Goal: Task Accomplishment & Management: Manage account settings

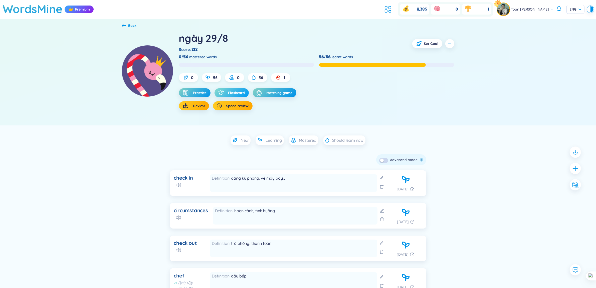
click at [238, 92] on span "Flashcard" at bounding box center [236, 92] width 17 height 5
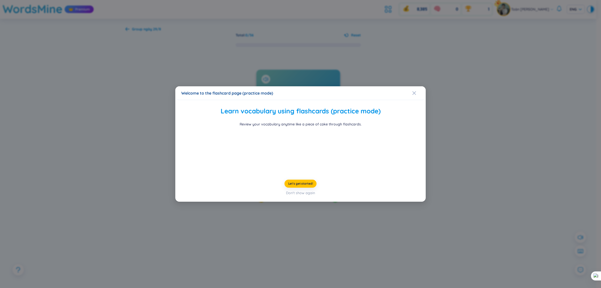
click at [456, 200] on div "Welcome to the flashcard page (practice mode) Learn vocabulary using flashcards…" at bounding box center [300, 144] width 601 height 288
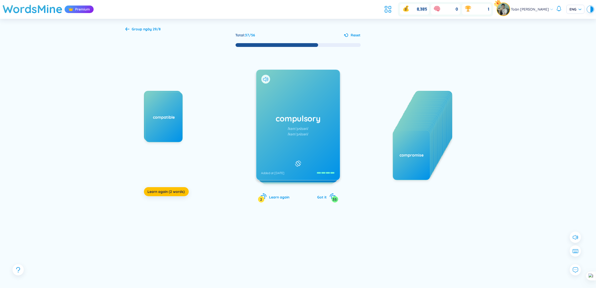
click at [259, 76] on div "compulsory /kəmˈpʌlsəri/ /kəmˈpʌlsəri/ Added at [DATE]" at bounding box center [299, 125] width 84 height 110
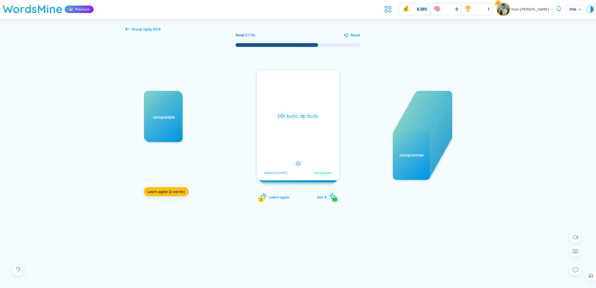
click at [293, 89] on div "bắt buộc, ép buộc Added at [DATE]" at bounding box center [298, 124] width 84 height 111
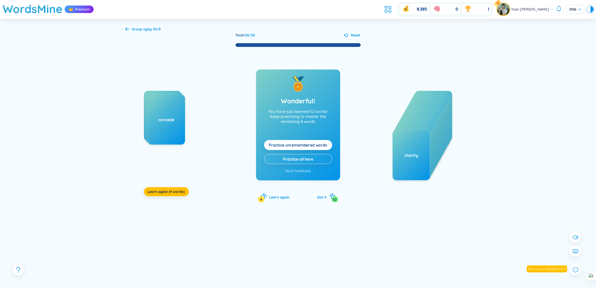
click at [167, 186] on div "considerable compatible compulsory concede Learn again (4 words)" at bounding box center [181, 141] width 75 height 100
click at [169, 188] on button "Learn again (4 words)" at bounding box center [166, 191] width 45 height 9
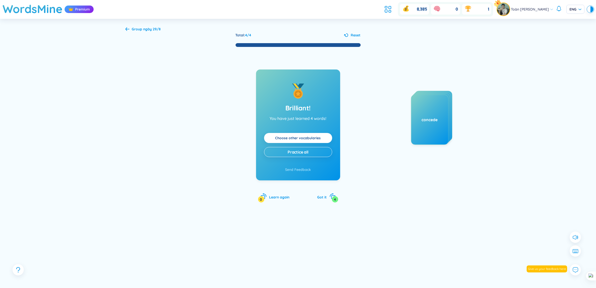
click at [151, 28] on b "ngày 29/8" at bounding box center [153, 29] width 18 height 5
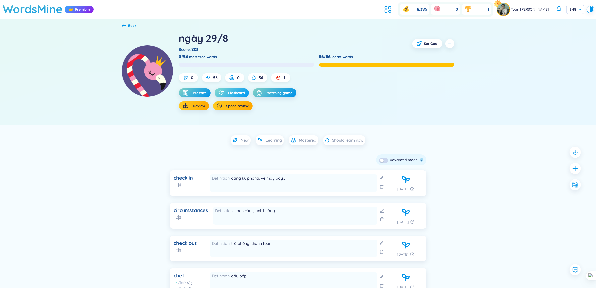
click at [229, 94] on span "Flashcard" at bounding box center [236, 92] width 17 height 5
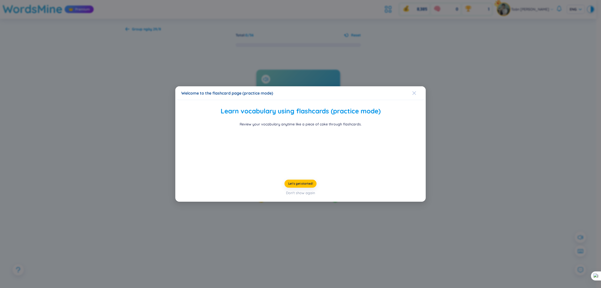
click at [415, 86] on div "Close" at bounding box center [414, 93] width 4 height 14
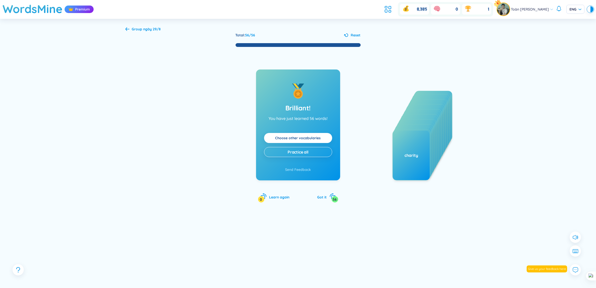
click at [128, 28] on icon at bounding box center [128, 29] width 4 height 4
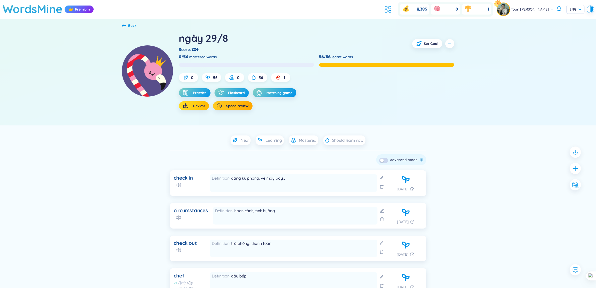
click at [204, 109] on button "Review" at bounding box center [194, 105] width 30 height 9
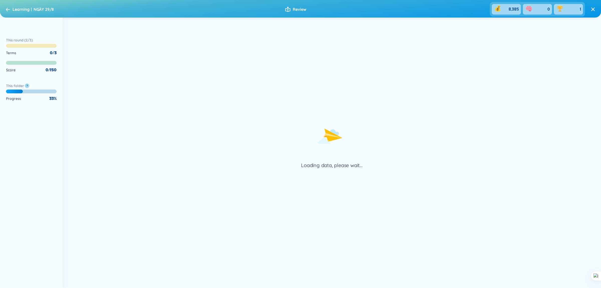
click at [8, 10] on icon at bounding box center [8, 10] width 4 height 4
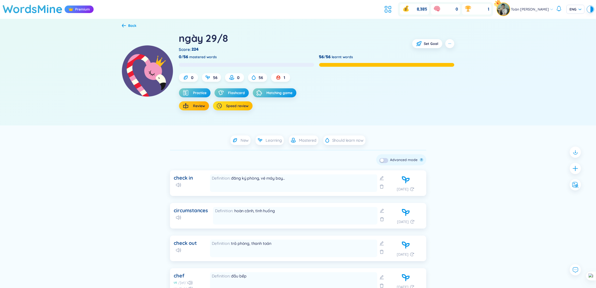
click at [243, 103] on button "Speed review" at bounding box center [233, 105] width 40 height 9
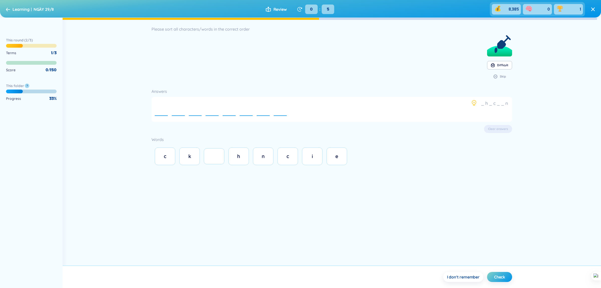
click at [17, 10] on span "Learning" at bounding box center [21, 9] width 17 height 5
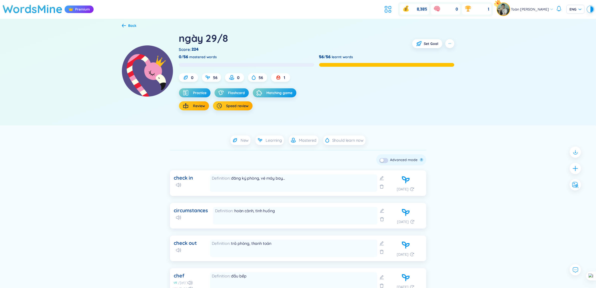
click at [390, 106] on div "Practice Flashcard Matching game Review Speed review" at bounding box center [317, 99] width 276 height 22
click at [28, 8] on h1 "WordsMine" at bounding box center [33, 9] width 60 height 18
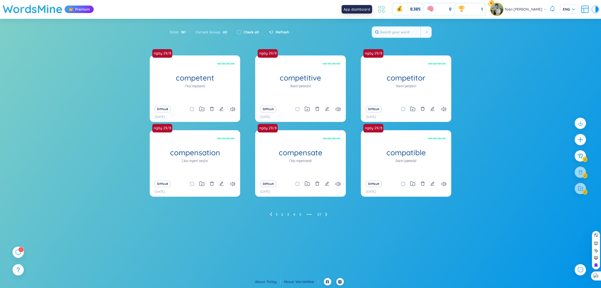
click at [380, 9] on icon at bounding box center [381, 9] width 9 height 9
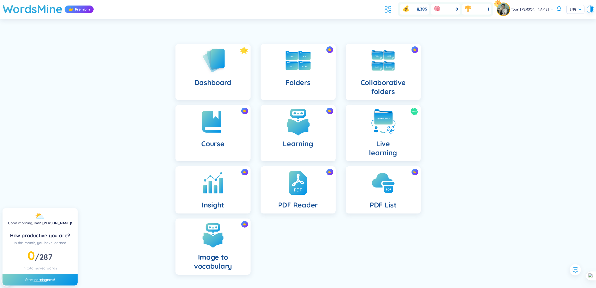
click at [309, 145] on h4 "Learning" at bounding box center [298, 143] width 30 height 9
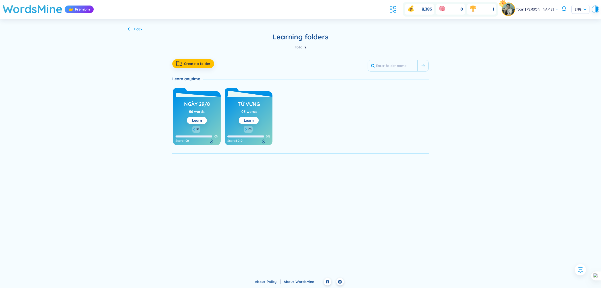
click at [252, 123] on div "Learn" at bounding box center [249, 120] width 10 height 6
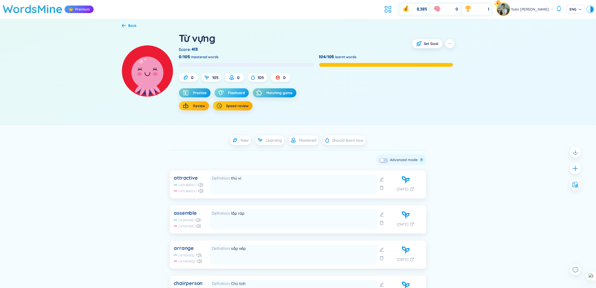
click at [229, 92] on span "Flashcard" at bounding box center [236, 92] width 17 height 5
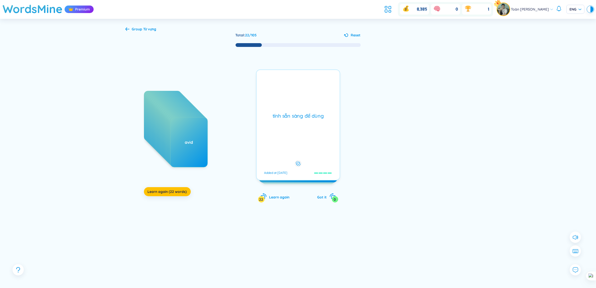
click at [527, 117] on div "Group Từ vựng Total : 22 / 105 Reset appliance appetizer assignment audit budge…" at bounding box center [298, 159] width 596 height 280
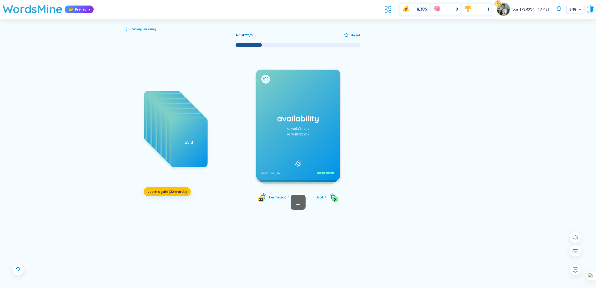
click at [151, 27] on b "Từ vựng" at bounding box center [150, 29] width 13 height 5
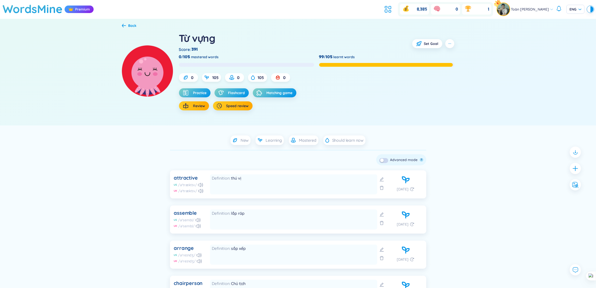
click at [130, 24] on div "Back" at bounding box center [133, 26] width 8 height 6
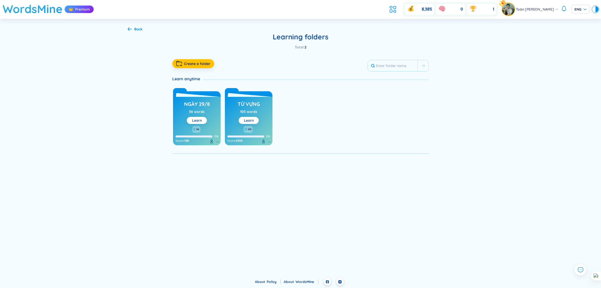
click at [133, 23] on div "Back Learning folders Total : 2 Create a folder Learn anytime ngày 29/8 56 word…" at bounding box center [300, 90] width 361 height 143
click at [135, 27] on div "Back" at bounding box center [138, 29] width 8 height 6
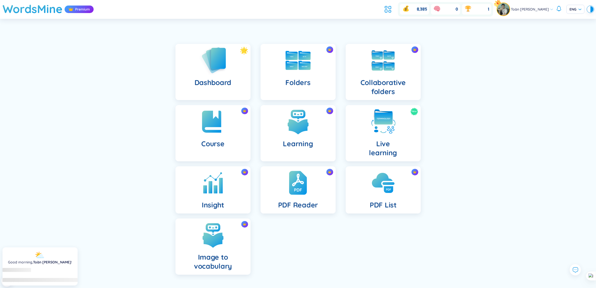
click at [212, 57] on img at bounding box center [213, 60] width 28 height 29
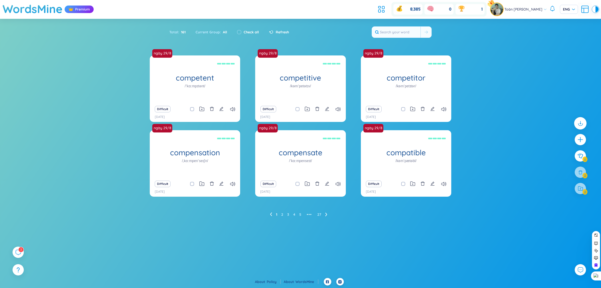
drag, startPoint x: 585, startPoint y: 119, endPoint x: 582, endPoint y: 122, distance: 3.5
click at [584, 119] on div at bounding box center [580, 158] width 16 height 86
click at [581, 122] on icon at bounding box center [580, 123] width 7 height 7
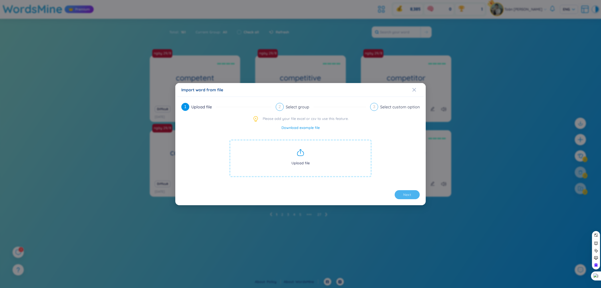
click at [294, 159] on span "Upload file" at bounding box center [300, 158] width 142 height 38
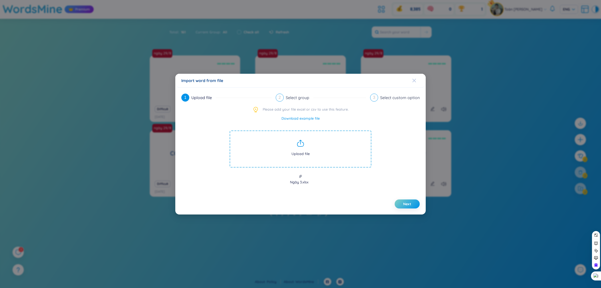
click at [415, 81] on icon "Close" at bounding box center [415, 80] width 4 height 4
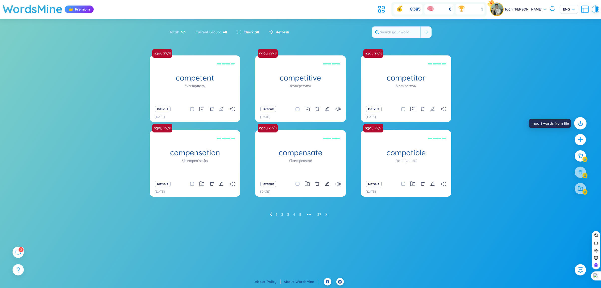
click at [583, 121] on icon at bounding box center [580, 123] width 7 height 7
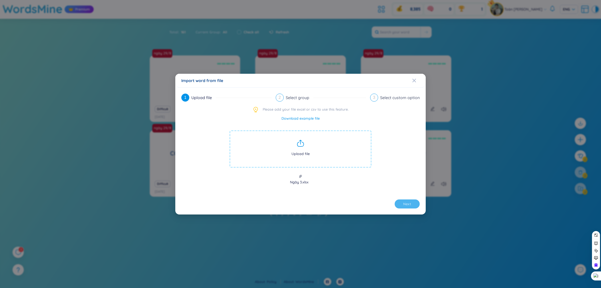
click at [305, 148] on span "Upload file" at bounding box center [300, 149] width 142 height 38
click at [406, 206] on span "Next" at bounding box center [407, 203] width 8 height 5
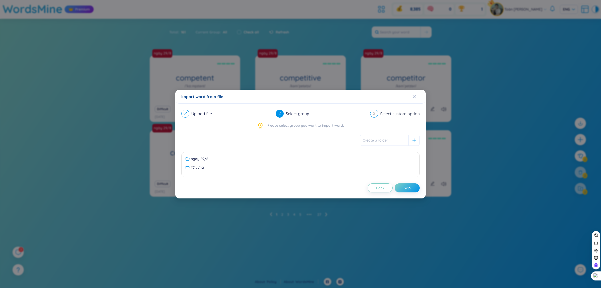
click at [406, 199] on div "Import word from file Upload file 2 Select group 3 Select custom option Please …" at bounding box center [300, 144] width 601 height 288
click at [405, 192] on body "WordsMine Premium 8,385 0 1 Toàn [PERSON_NAME] Toàn ENG Sort Alphabet Ascending…" at bounding box center [300, 144] width 601 height 288
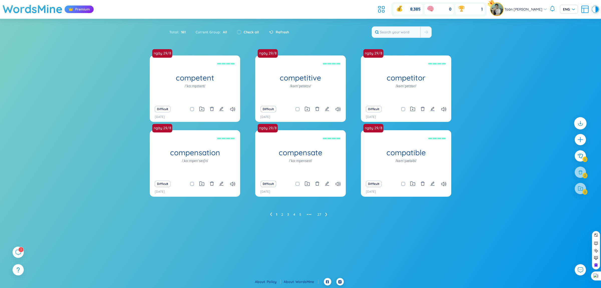
click at [583, 121] on icon at bounding box center [580, 123] width 7 height 7
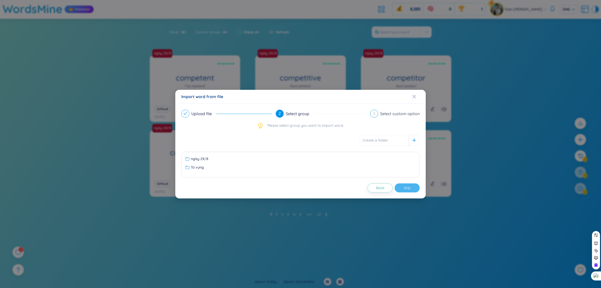
click at [399, 141] on input "text" at bounding box center [384, 140] width 49 height 11
type input "1/9"
click at [414, 142] on div at bounding box center [414, 140] width 11 height 11
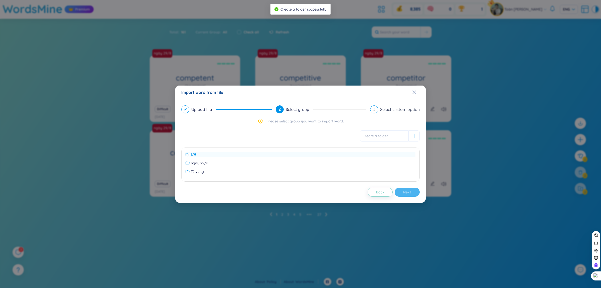
click at [302, 154] on div "1/9" at bounding box center [301, 155] width 230 height 6
click at [406, 192] on div "Back Next" at bounding box center [300, 191] width 238 height 9
drag, startPoint x: 312, startPoint y: 121, endPoint x: 354, endPoint y: 127, distance: 42.2
click at [312, 121] on span "Please select group you want to import word." at bounding box center [306, 121] width 76 height 6
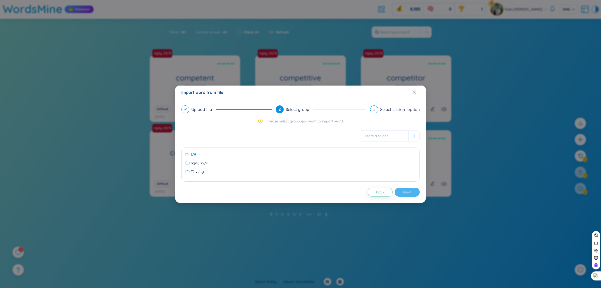
click at [381, 102] on div "Upload file 2 Select group 3 Select custom option Please select group you want …" at bounding box center [300, 150] width 251 height 103
click at [385, 191] on button "Back" at bounding box center [380, 191] width 25 height 9
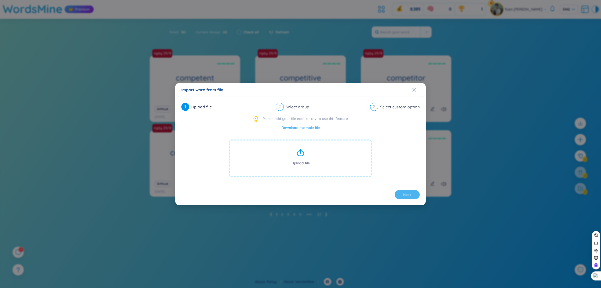
click at [296, 148] on span "Upload file" at bounding box center [300, 158] width 142 height 38
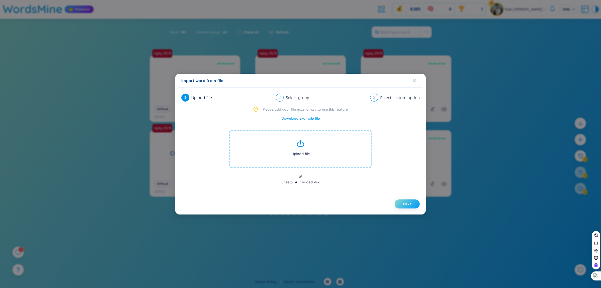
click at [406, 205] on span "Next" at bounding box center [407, 203] width 8 height 5
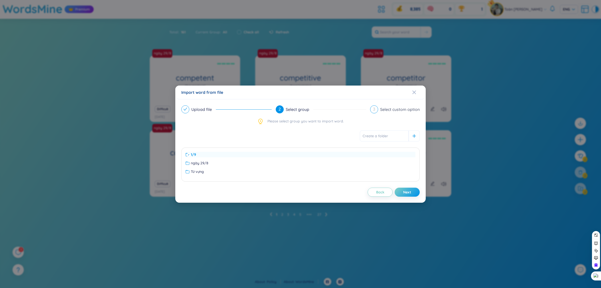
click at [263, 157] on div "1/9" at bounding box center [301, 155] width 230 height 6
click at [258, 160] on div "ngày 29/8" at bounding box center [301, 163] width 230 height 6
click at [259, 154] on div "1/9" at bounding box center [301, 155] width 230 height 6
click at [247, 164] on div "ngày 29/8" at bounding box center [301, 163] width 230 height 6
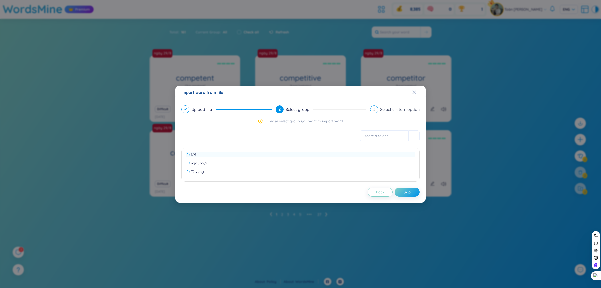
click at [255, 154] on div "1/9" at bounding box center [301, 155] width 230 height 6
click at [407, 191] on span "Next" at bounding box center [407, 191] width 8 height 5
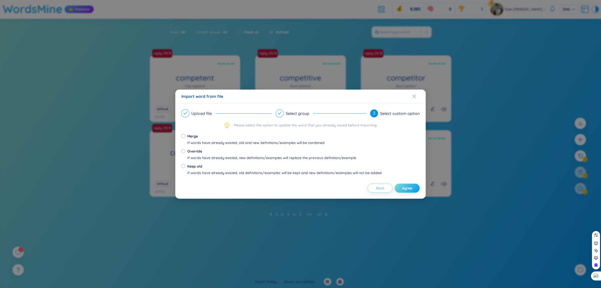
click at [407, 190] on span "Agree" at bounding box center [407, 187] width 10 height 5
click at [208, 140] on div "If words have already existed, old and new definitions/examples will be combined" at bounding box center [255, 143] width 137 height 6
click at [185, 138] on input "Merge If words have already existed, old and new definitions/examples will be c…" at bounding box center [183, 136] width 4 height 4
radio input "true"
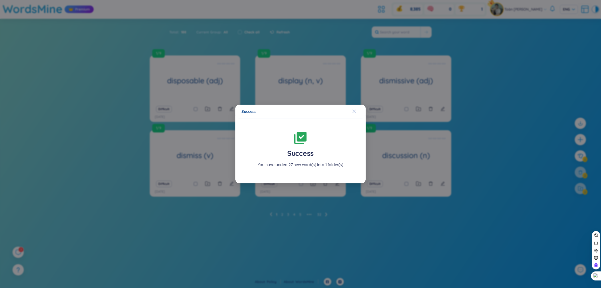
click at [356, 113] on span "Close" at bounding box center [359, 111] width 14 height 14
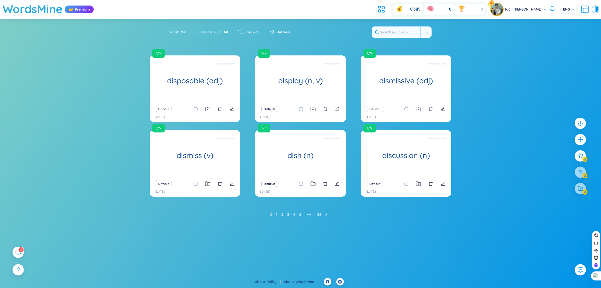
click at [241, 31] on input "checkbox" at bounding box center [240, 32] width 4 height 4
checkbox input "true"
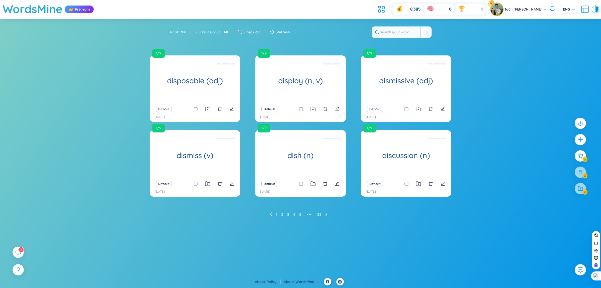
checkbox input "true"
click at [584, 171] on div at bounding box center [580, 172] width 13 height 13
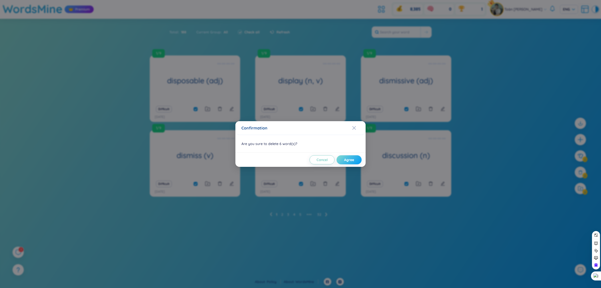
click at [356, 160] on button "Agree" at bounding box center [349, 159] width 25 height 9
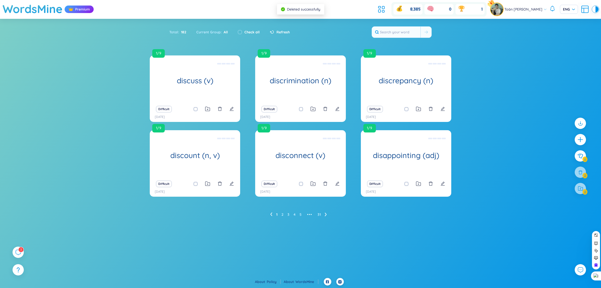
click at [243, 35] on div "Check all" at bounding box center [249, 32] width 22 height 6
click at [242, 33] on div "Check all" at bounding box center [249, 32] width 22 height 6
click at [242, 30] on div "Check all" at bounding box center [249, 32] width 22 height 6
click at [241, 30] on input "checkbox" at bounding box center [240, 32] width 4 height 4
checkbox input "true"
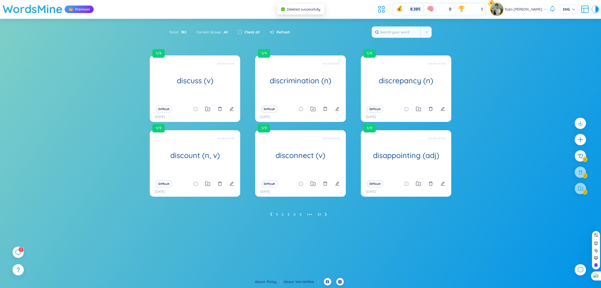
checkbox input "true"
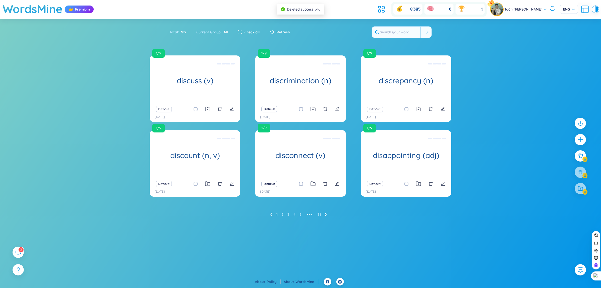
checkbox input "true"
click at [581, 174] on icon at bounding box center [581, 172] width 6 height 6
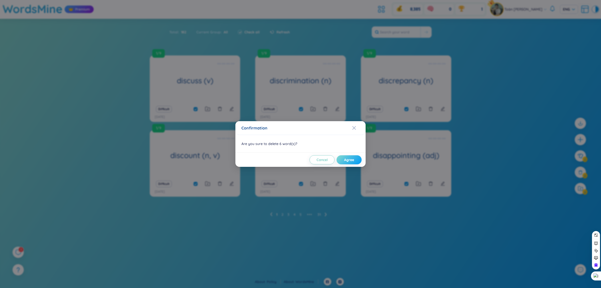
click at [354, 160] on button "Agree" at bounding box center [349, 159] width 25 height 9
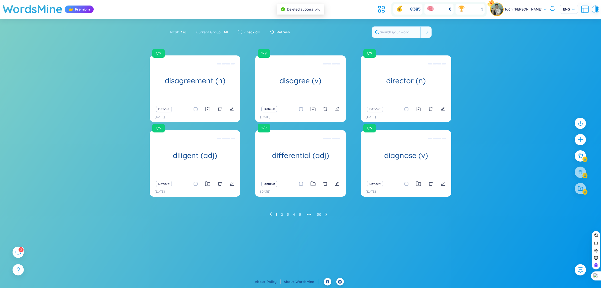
click at [240, 28] on div "Check all" at bounding box center [249, 32] width 32 height 11
click at [239, 30] on input "checkbox" at bounding box center [240, 32] width 4 height 4
checkbox input "true"
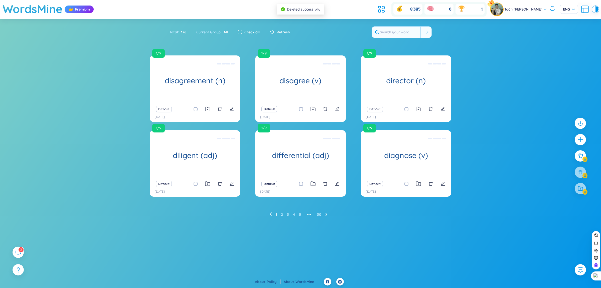
checkbox input "true"
click at [583, 171] on icon at bounding box center [581, 172] width 6 height 6
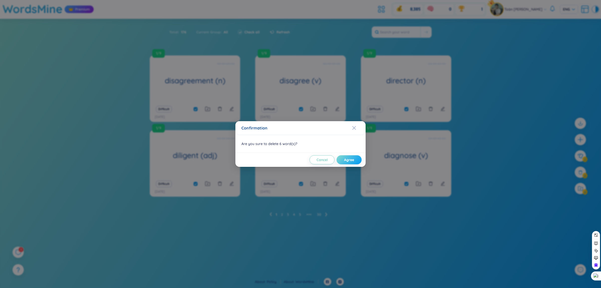
click at [353, 158] on span "Agree" at bounding box center [349, 159] width 10 height 5
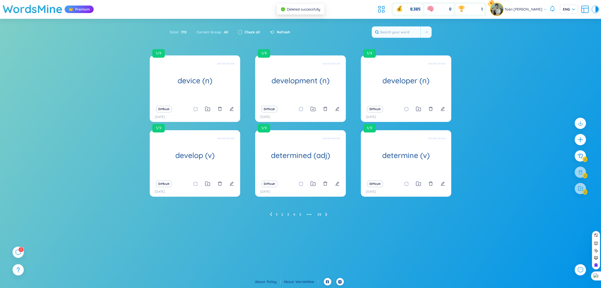
click at [241, 32] on input "checkbox" at bounding box center [240, 32] width 4 height 4
checkbox input "true"
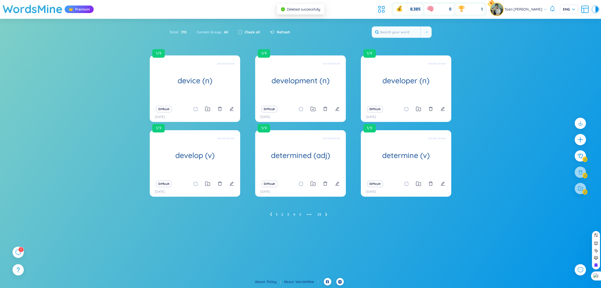
checkbox input "true"
click at [584, 171] on div at bounding box center [580, 172] width 13 height 13
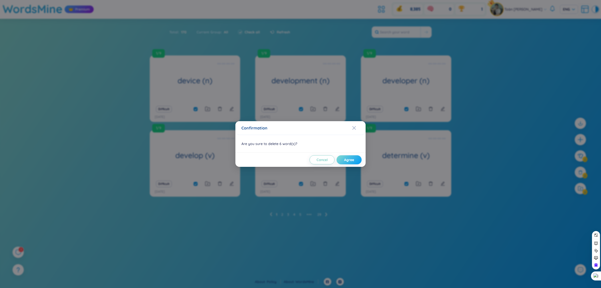
click at [345, 157] on button "Agree" at bounding box center [349, 159] width 25 height 9
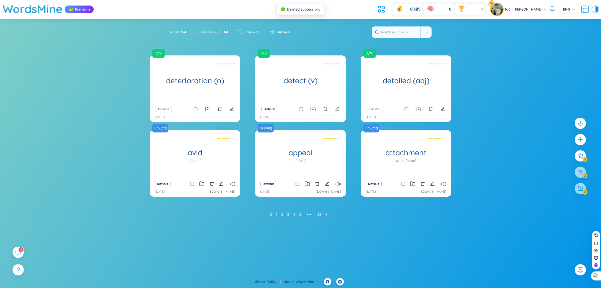
click at [240, 30] on input "checkbox" at bounding box center [240, 32] width 4 height 4
checkbox input "true"
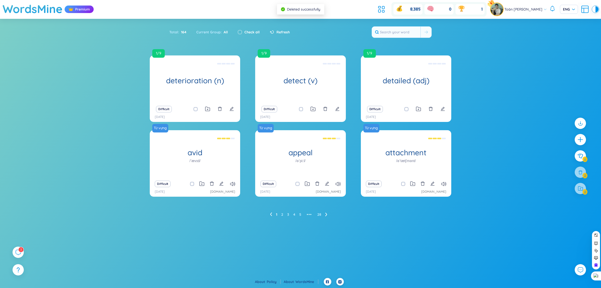
checkbox input "true"
click at [193, 182] on input "checkbox" at bounding box center [195, 184] width 4 height 4
checkbox input "false"
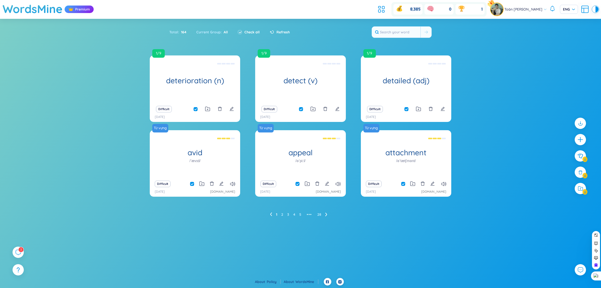
checkbox input "false"
drag, startPoint x: 298, startPoint y: 186, endPoint x: 300, endPoint y: 186, distance: 2.5
click at [298, 186] on label at bounding box center [298, 184] width 4 height 6
click at [298, 186] on input "checkbox" at bounding box center [300, 184] width 4 height 4
checkbox input "false"
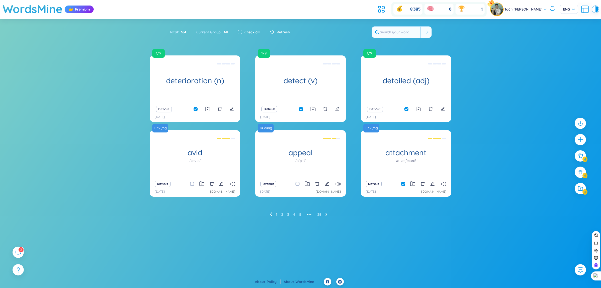
click at [402, 184] on span at bounding box center [403, 184] width 4 height 4
click at [404, 184] on input "checkbox" at bounding box center [406, 184] width 4 height 4
checkbox input "false"
click at [579, 175] on icon at bounding box center [581, 172] width 6 height 6
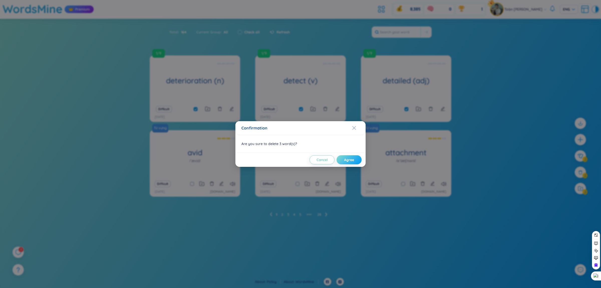
click at [355, 161] on button "Agree" at bounding box center [349, 159] width 25 height 9
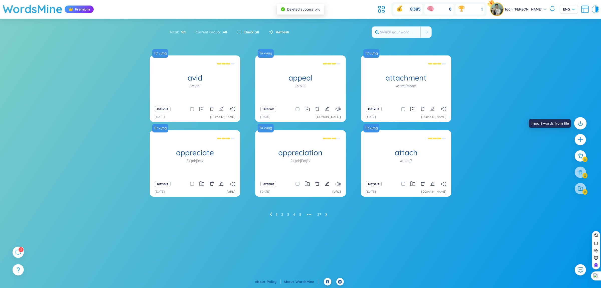
click at [581, 123] on icon at bounding box center [581, 123] width 2 height 1
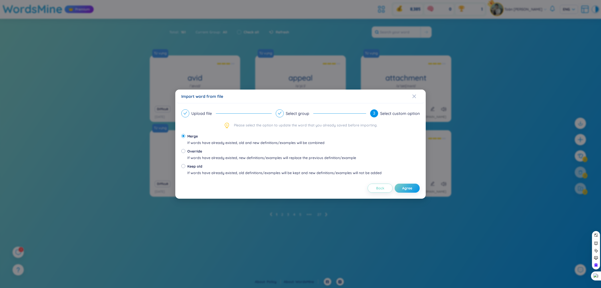
click at [388, 192] on button "Back" at bounding box center [380, 187] width 25 height 9
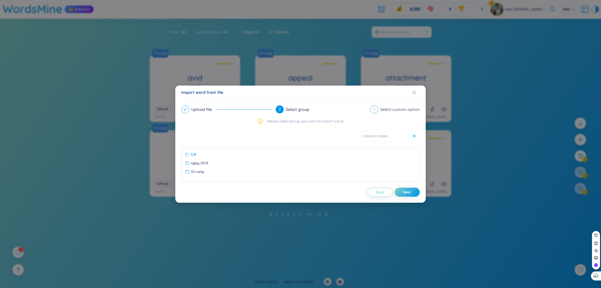
click at [385, 192] on button "Back" at bounding box center [380, 191] width 25 height 9
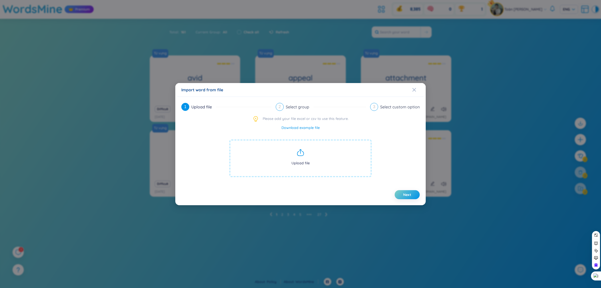
click at [290, 150] on span "Upload file" at bounding box center [300, 158] width 142 height 38
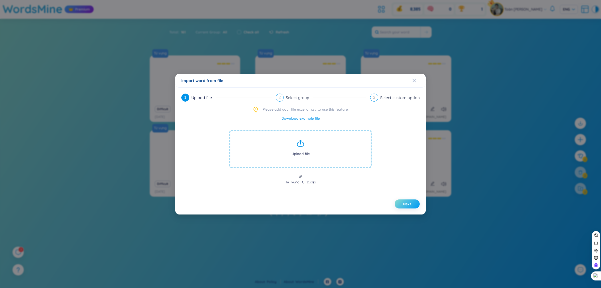
click at [408, 206] on span "Next" at bounding box center [407, 203] width 8 height 5
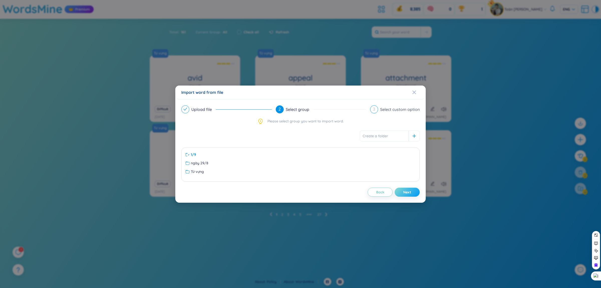
click at [411, 193] on button "Next" at bounding box center [407, 191] width 25 height 9
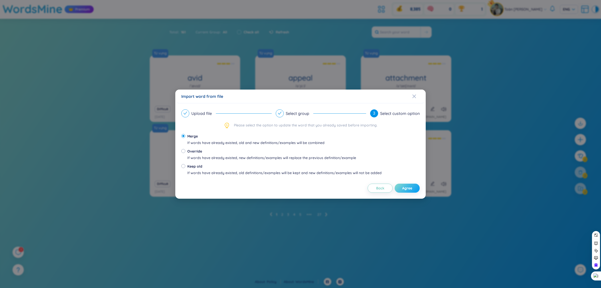
click at [412, 186] on span "Agree" at bounding box center [407, 187] width 10 height 5
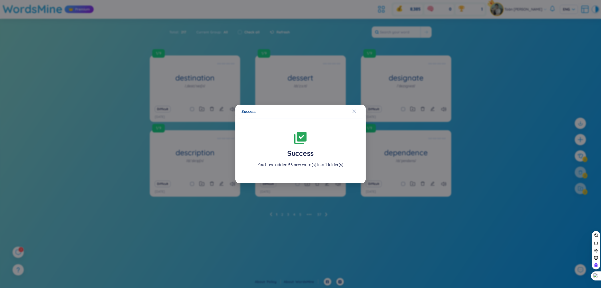
click at [415, 155] on div "Success Success You have added 56 new word(s) into 1 folder(s)" at bounding box center [300, 144] width 601 height 288
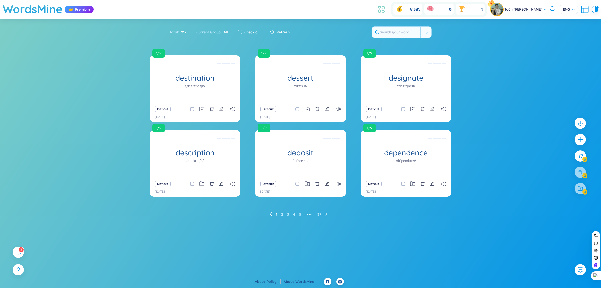
click at [381, 8] on icon at bounding box center [381, 9] width 9 height 9
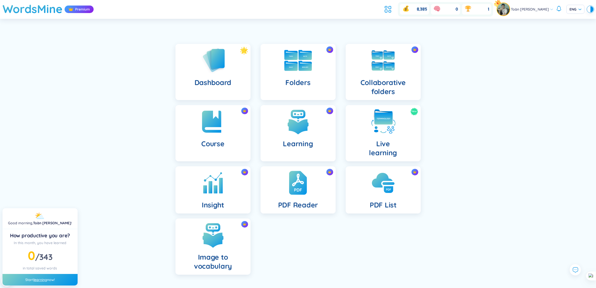
click at [305, 79] on h4 "Folders" at bounding box center [298, 82] width 25 height 9
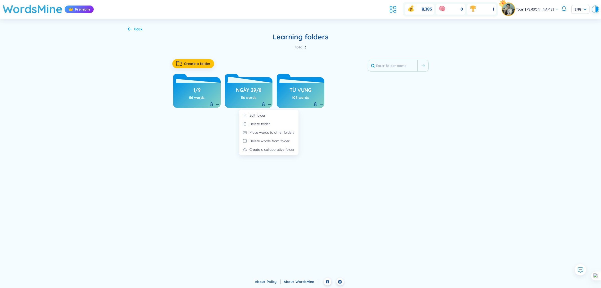
click at [271, 103] on icon at bounding box center [270, 104] width 4 height 4
click at [263, 114] on div "Edit folder" at bounding box center [258, 115] width 16 height 6
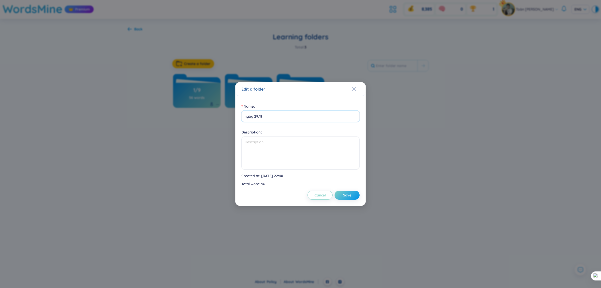
drag, startPoint x: 278, startPoint y: 116, endPoint x: 245, endPoint y: 116, distance: 33.1
click at [245, 116] on input "ngày 29/8" at bounding box center [300, 115] width 118 height 11
type input "o"
type input "ôn tập"
click at [345, 192] on button "Save" at bounding box center [347, 194] width 25 height 9
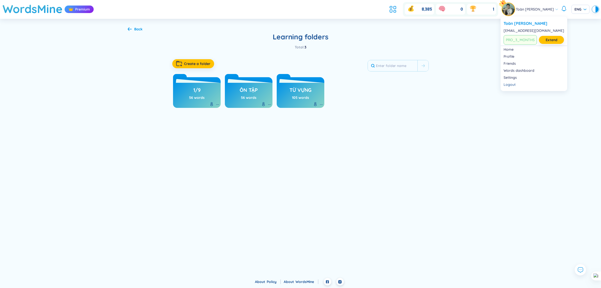
click at [446, 124] on div "WordsMine Premium 8,385 0 1 Toàn [PERSON_NAME] ENG Back Learning folders Total …" at bounding box center [300, 139] width 601 height 278
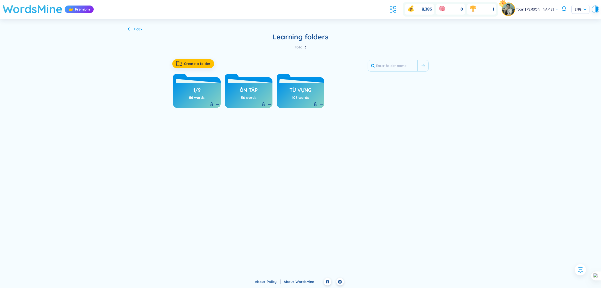
click at [54, 8] on h1 "WordsMine" at bounding box center [33, 9] width 60 height 18
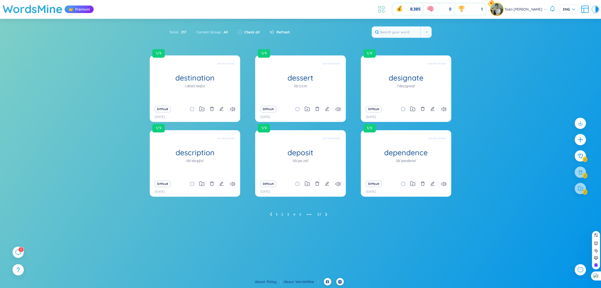
click at [380, 11] on icon at bounding box center [381, 9] width 9 height 9
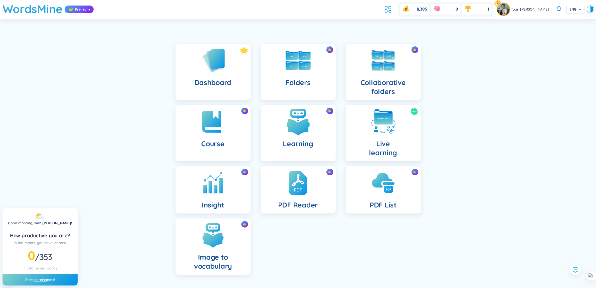
click at [301, 147] on h4 "Learning" at bounding box center [298, 143] width 30 height 9
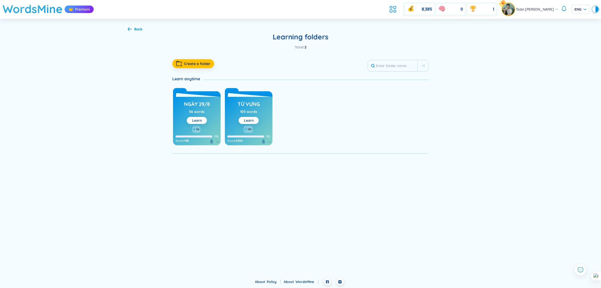
click at [128, 28] on icon at bounding box center [130, 29] width 4 height 4
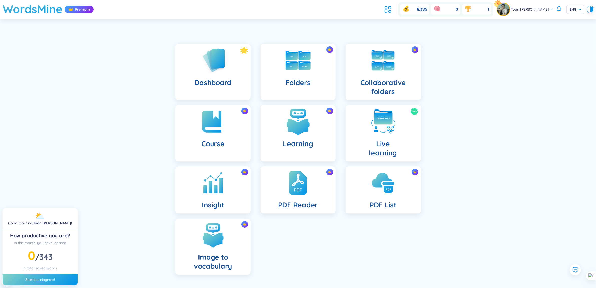
click at [317, 120] on div "Learning" at bounding box center [298, 133] width 75 height 56
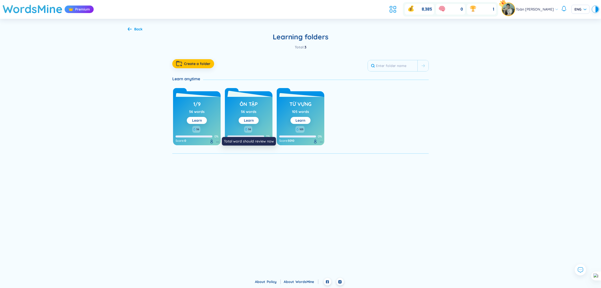
click at [247, 130] on div "56" at bounding box center [248, 129] width 8 height 7
click at [140, 29] on div "Back" at bounding box center [138, 29] width 8 height 6
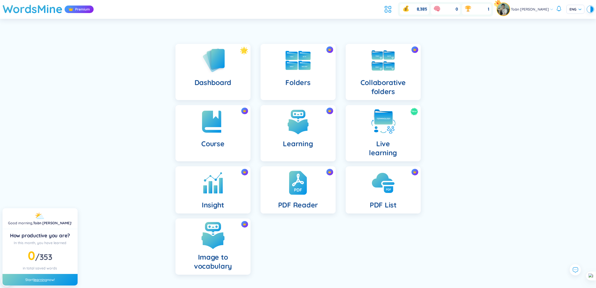
click at [242, 241] on div "Image to vocabulary" at bounding box center [213, 246] width 75 height 56
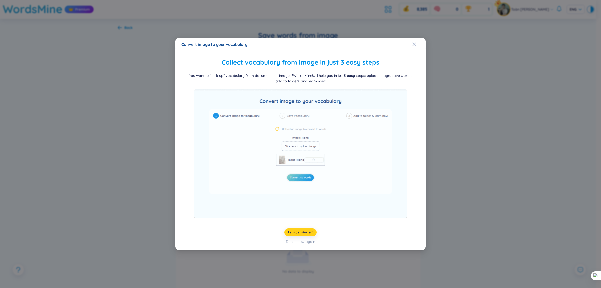
click at [299, 229] on button "Let's get started!" at bounding box center [301, 232] width 32 height 8
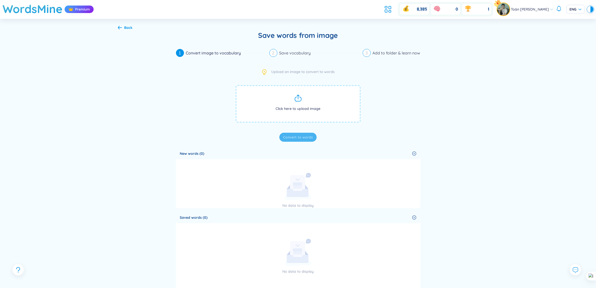
click at [303, 112] on span "Click here to upload image" at bounding box center [298, 104] width 125 height 38
click at [305, 96] on span "Click here to upload image" at bounding box center [298, 104] width 125 height 38
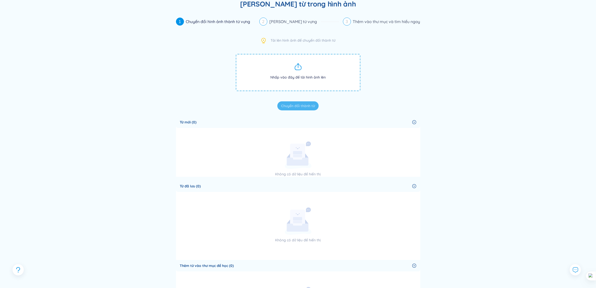
click at [385, 156] on div "Không có dữ liệu để hiển thị" at bounding box center [298, 158] width 245 height 35
click at [385, 157] on div "Không có dữ liệu để hiển thị" at bounding box center [298, 158] width 245 height 35
click at [321, 147] on div "Không có dữ liệu để hiển thị" at bounding box center [298, 158] width 138 height 35
click at [416, 121] on icon "vòng tròn bên phải" at bounding box center [415, 122] width 4 height 4
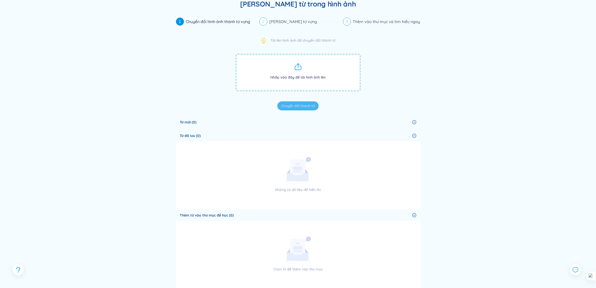
click at [416, 121] on icon "vòng tròn bên phải" at bounding box center [415, 122] width 4 height 4
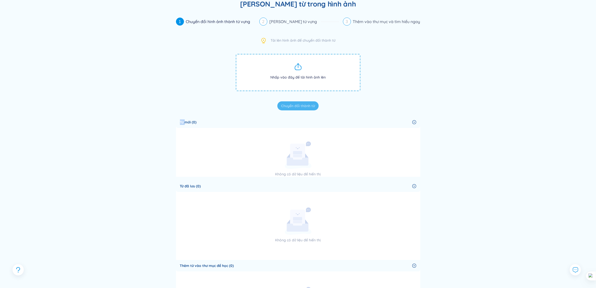
click at [416, 121] on icon "vòng tròn bên phải" at bounding box center [415, 122] width 4 height 4
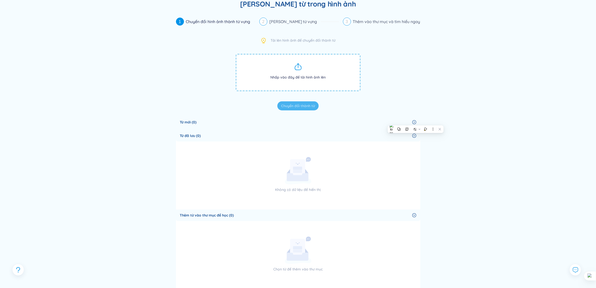
click at [416, 121] on icon "vòng tròn bên phải" at bounding box center [415, 122] width 4 height 4
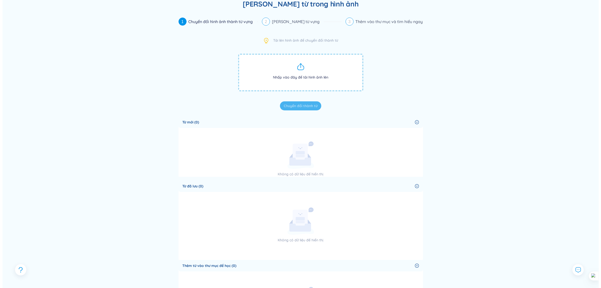
scroll to position [0, 0]
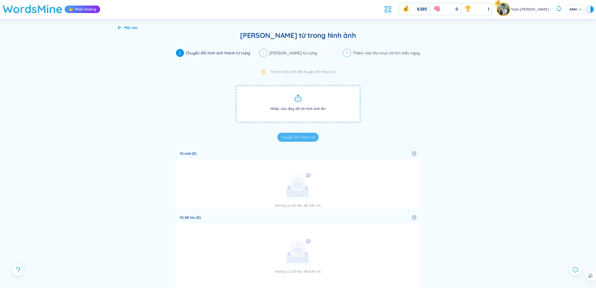
click at [384, 14] on icon at bounding box center [388, 9] width 9 height 9
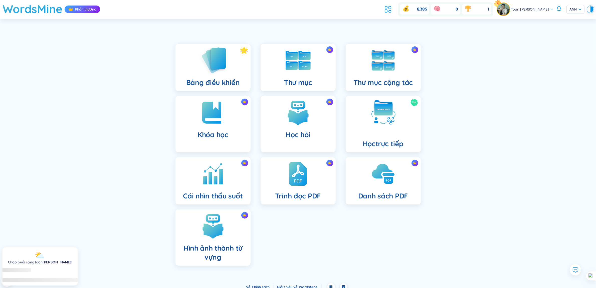
click at [211, 68] on img at bounding box center [213, 60] width 28 height 29
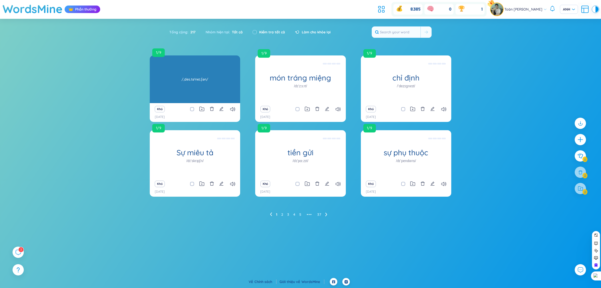
click at [209, 88] on div "/ˌdes.təˈneɪ.ʃən/" at bounding box center [194, 79] width 85 height 45
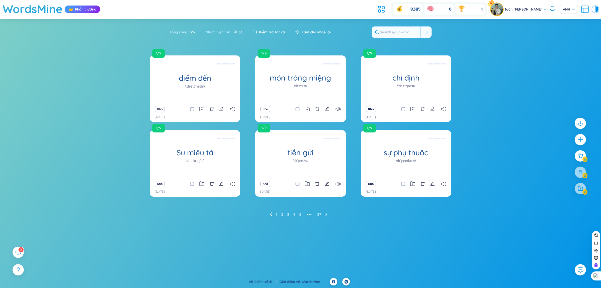
click at [253, 33] on input "checkbox" at bounding box center [255, 32] width 4 height 4
checkbox input "true"
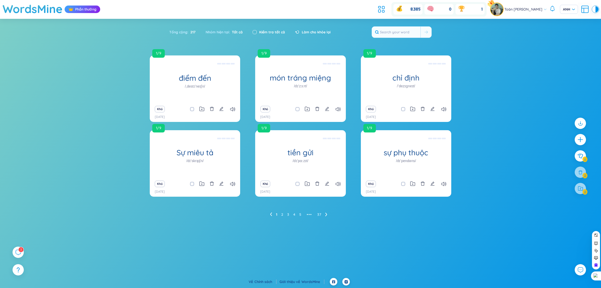
checkbox input "true"
click at [581, 159] on button at bounding box center [580, 156] width 13 height 13
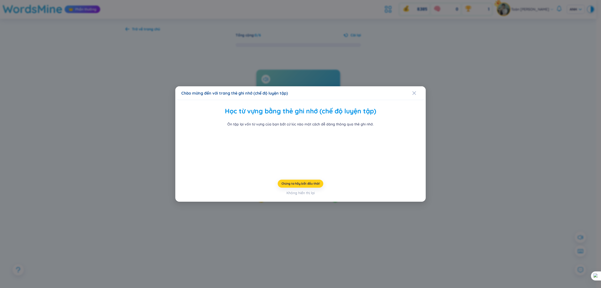
click at [310, 185] on font "Chúng ta hãy bắt đầu thôi!" at bounding box center [301, 183] width 38 height 4
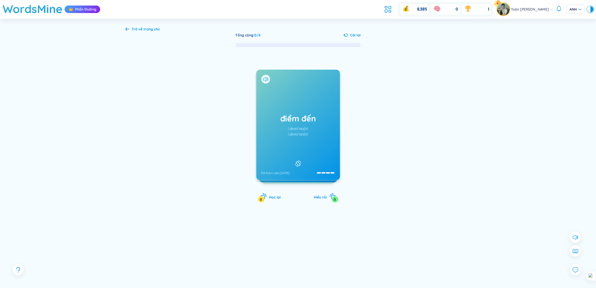
click at [122, 30] on div "Trở về trang chủ Tổng cộng : 0 / 6 Cài lại điểm đến /ˌdestɪˈneɪʃn/ /ˌdestɪˈneɪʃ…" at bounding box center [298, 159] width 361 height 280
click at [133, 27] on font "Trở về trang chủ" at bounding box center [146, 29] width 28 height 5
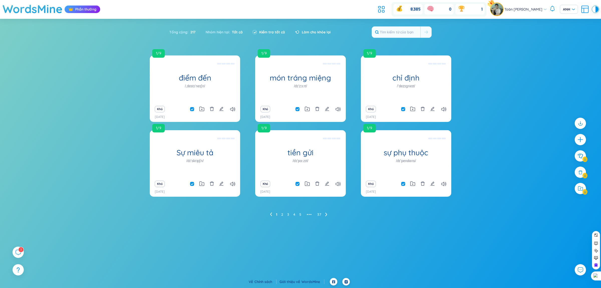
click at [326, 214] on icon at bounding box center [326, 214] width 2 height 4
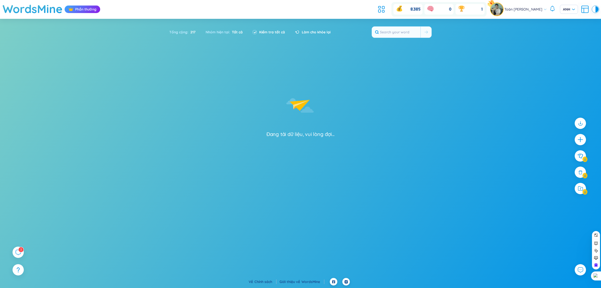
checkbox input "false"
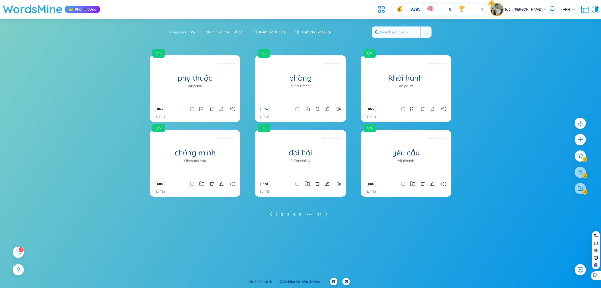
click at [326, 214] on icon at bounding box center [326, 214] width 2 height 4
click at [16, 251] on icon at bounding box center [18, 252] width 6 height 6
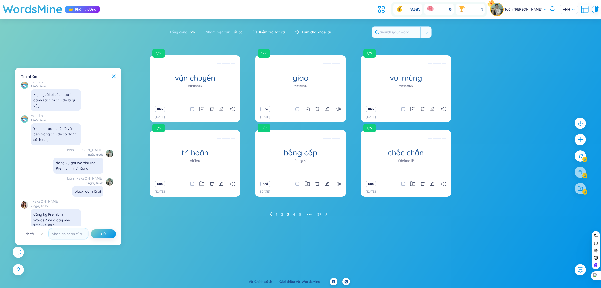
scroll to position [5783, 0]
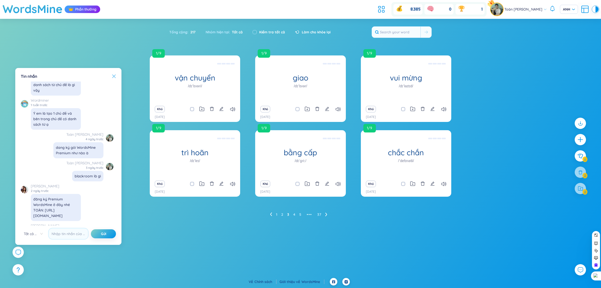
click at [112, 77] on icon at bounding box center [114, 76] width 4 height 4
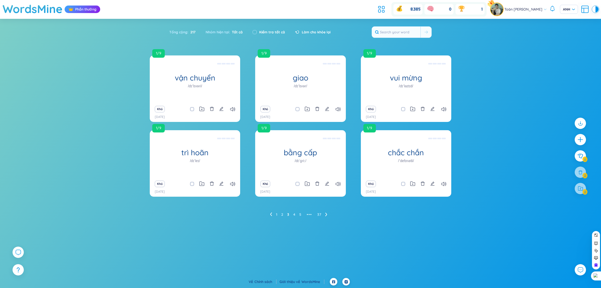
scroll to position [5846, 0]
click at [39, 6] on font "WordsMine" at bounding box center [33, 9] width 60 height 14
click at [85, 10] on font "Phần thưởng" at bounding box center [85, 9] width 21 height 5
click at [89, 6] on div "Phần thưởng" at bounding box center [83, 10] width 36 height 8
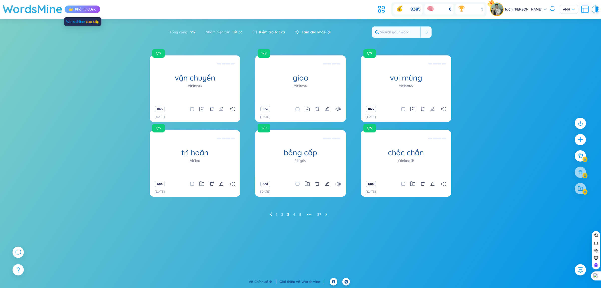
click at [89, 6] on div "Phần thưởng" at bounding box center [83, 10] width 36 height 8
click at [379, 10] on icon at bounding box center [380, 11] width 2 height 3
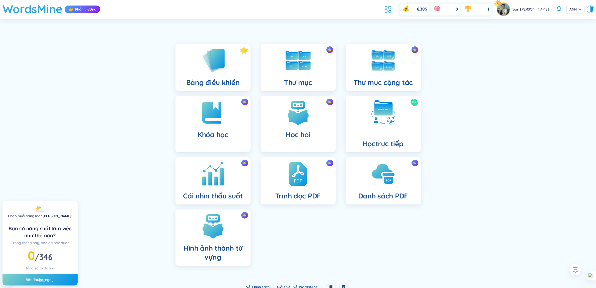
click at [223, 188] on div "Cái nhìn thấu suốt" at bounding box center [213, 180] width 75 height 47
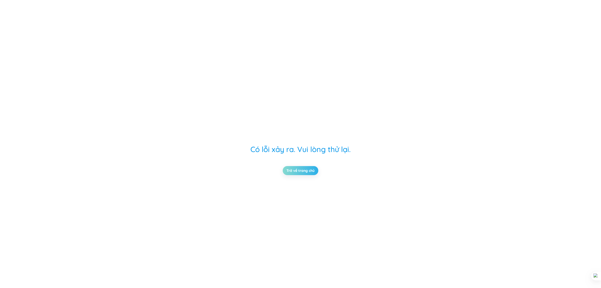
click at [297, 173] on link "Trở về trang chủ" at bounding box center [301, 171] width 28 height 6
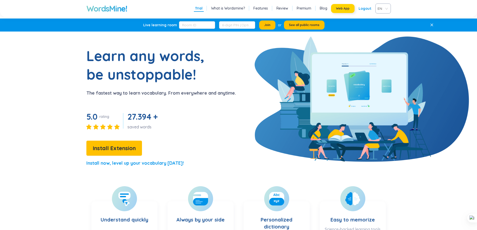
click at [340, 10] on span "Web App" at bounding box center [343, 9] width 14 height 4
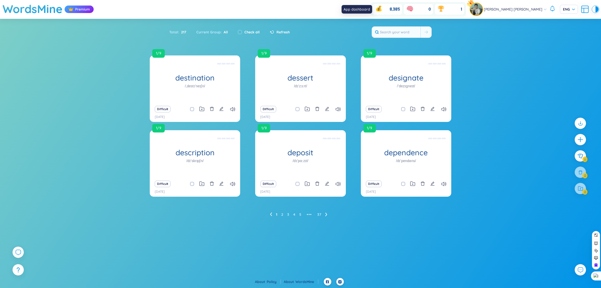
click at [365, 6] on icon at bounding box center [360, 9] width 9 height 9
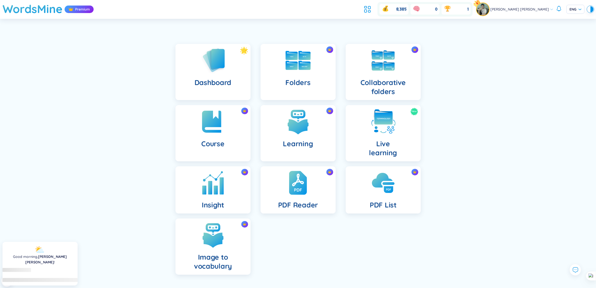
click at [229, 186] on div "Insight" at bounding box center [213, 189] width 75 height 47
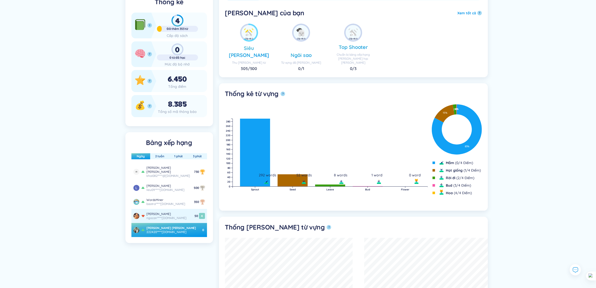
scroll to position [157, 0]
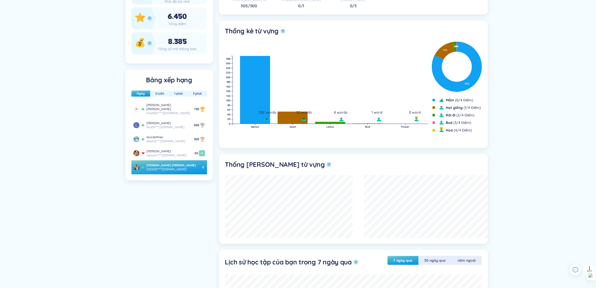
click at [180, 163] on font "Toàn [PERSON_NAME]" at bounding box center [172, 165] width 50 height 4
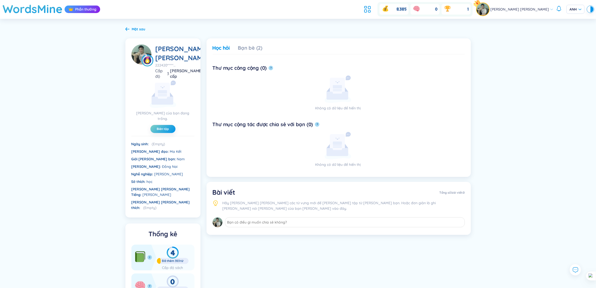
click at [133, 28] on font "Mặt sau" at bounding box center [139, 29] width 14 height 5
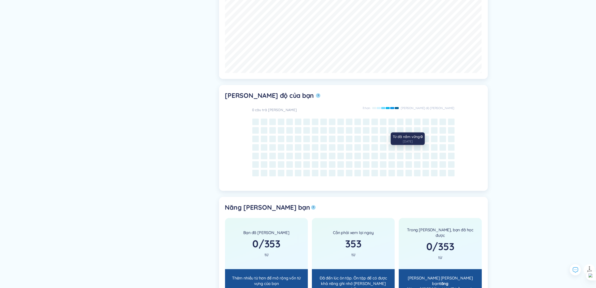
scroll to position [484, 0]
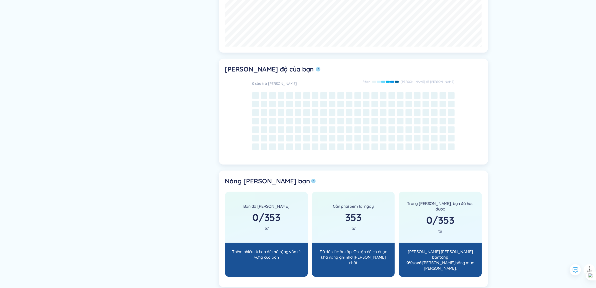
click at [276, 216] on div "Bạn đã thành thạo 0 / 353 từ" at bounding box center [266, 216] width 83 height 51
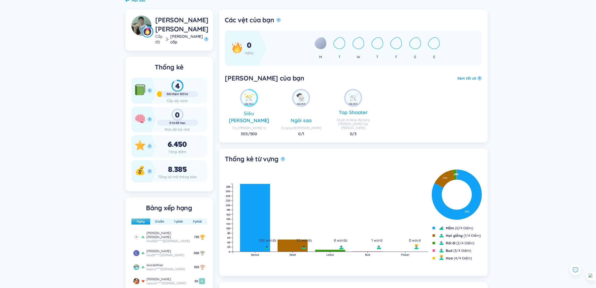
scroll to position [0, 0]
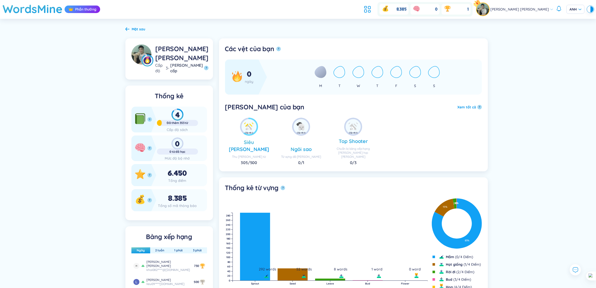
drag, startPoint x: 48, startPoint y: 8, endPoint x: 93, endPoint y: 17, distance: 46.3
click at [48, 8] on font "WordsMine" at bounding box center [33, 9] width 60 height 14
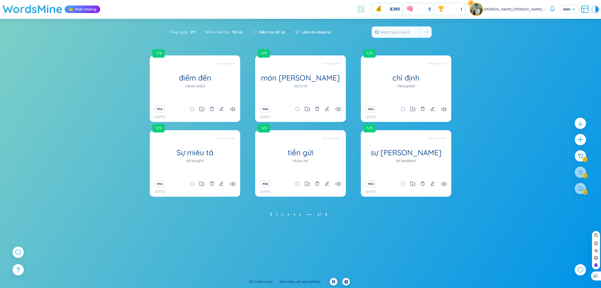
click at [365, 11] on icon at bounding box center [360, 9] width 9 height 9
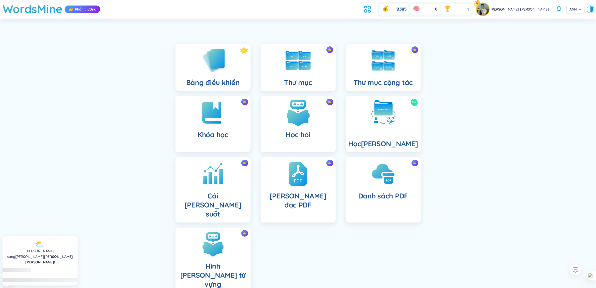
click at [299, 110] on img at bounding box center [299, 113] width 28 height 28
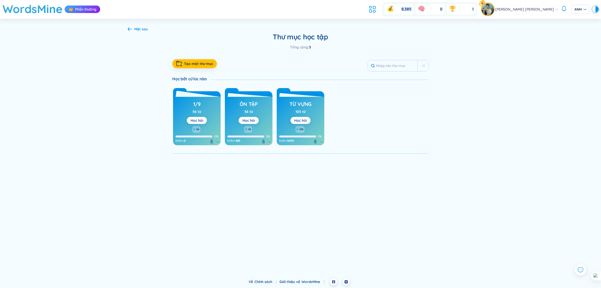
click at [197, 109] on font "56 từ" at bounding box center [197, 111] width 9 height 5
click at [201, 120] on font "Học hỏi" at bounding box center [197, 120] width 13 height 5
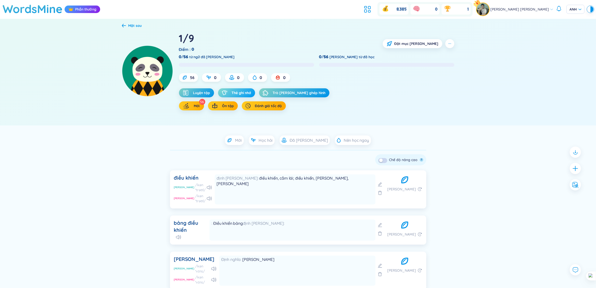
click at [245, 92] on font "Thẻ ghi nhớ" at bounding box center [242, 92] width 20 height 5
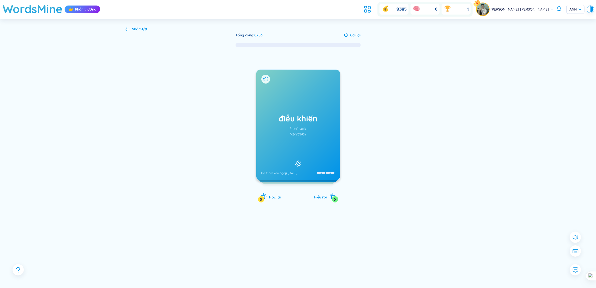
drag, startPoint x: 512, startPoint y: 72, endPoint x: 506, endPoint y: 62, distance: 11.6
click at [512, 72] on div "Nhóm 1/9 Tổng cộng : 0 / 56 Cài lại điều khiển /kənˈtrəʊl/ /kənˈtrəʊl/ Đã thêm …" at bounding box center [298, 159] width 596 height 280
click at [436, 73] on div "control /kənˈtrəʊl/ /kənˈtrəʊl/ Added at 1/9/2025 /kənˈtroʊl/ Added at 1/9/2025…" at bounding box center [299, 129] width 346 height 165
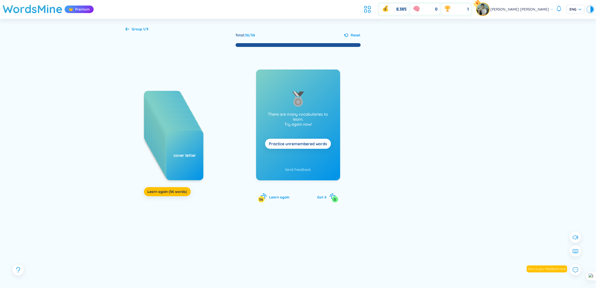
click at [134, 28] on span "Group 1/9" at bounding box center [140, 29] width 17 height 5
